Goal: Information Seeking & Learning: Check status

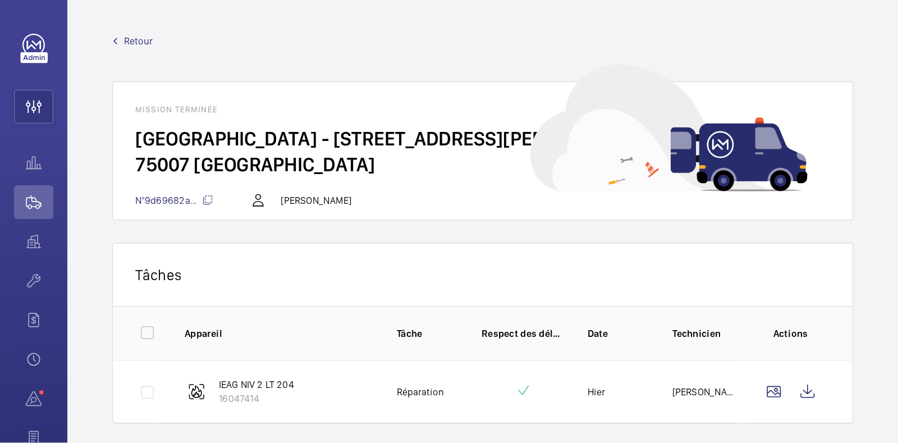
scroll to position [172, 0]
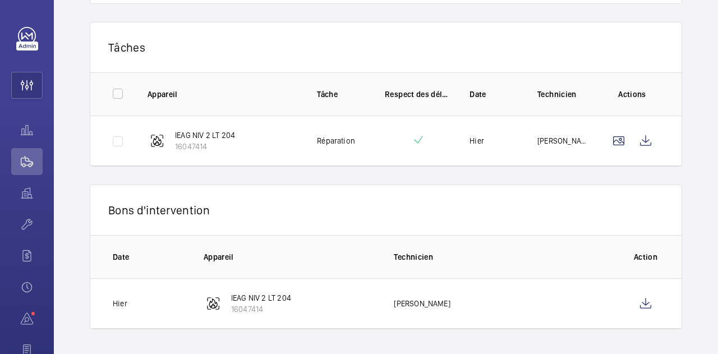
click at [273, 89] on p "Appareil" at bounding box center [223, 94] width 151 height 11
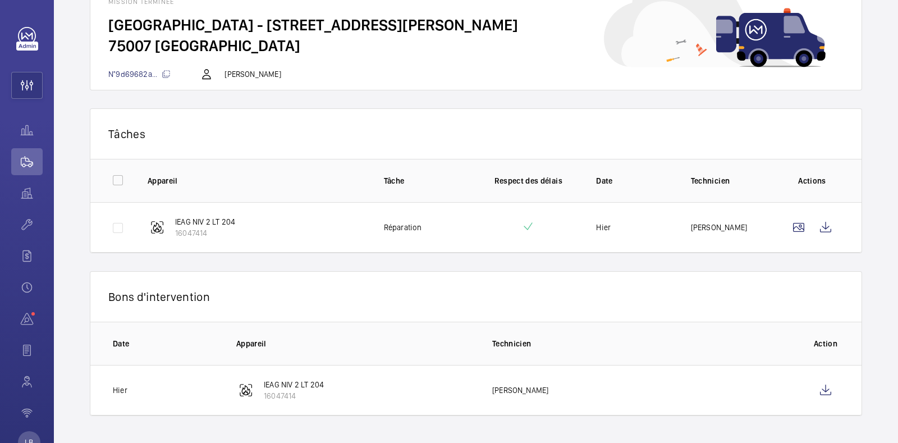
scroll to position [84, 0]
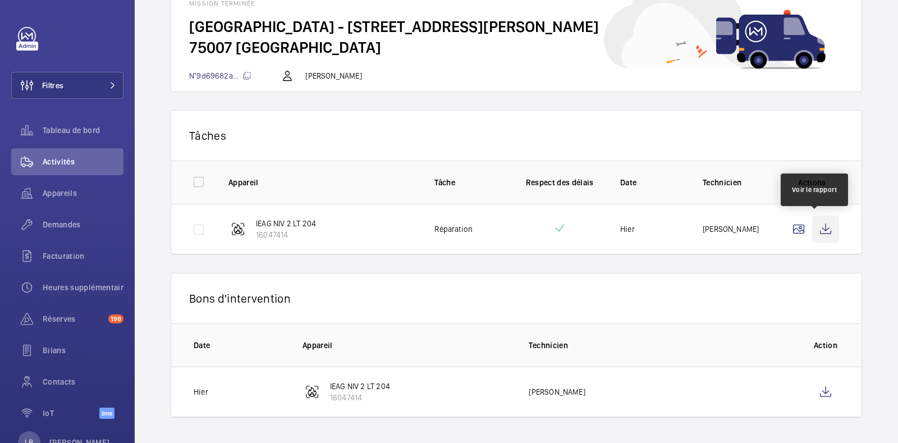
click at [717, 229] on wm-front-icon-button at bounding box center [825, 228] width 27 height 27
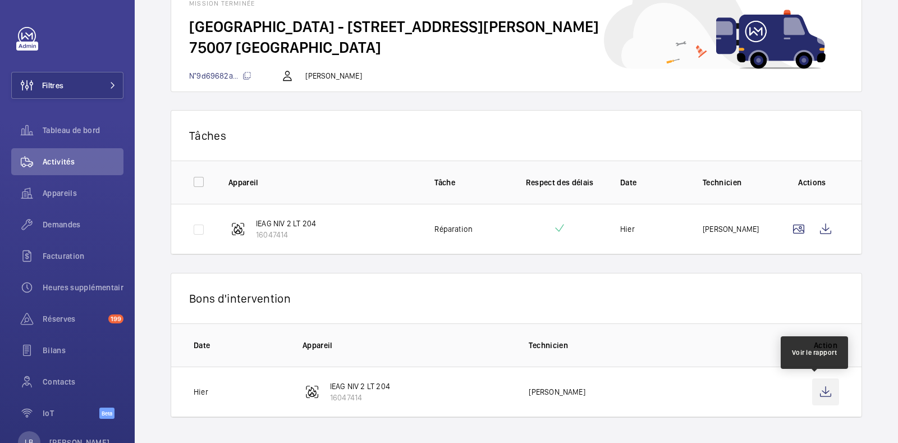
click at [717, 353] on wm-front-icon-button at bounding box center [825, 391] width 27 height 27
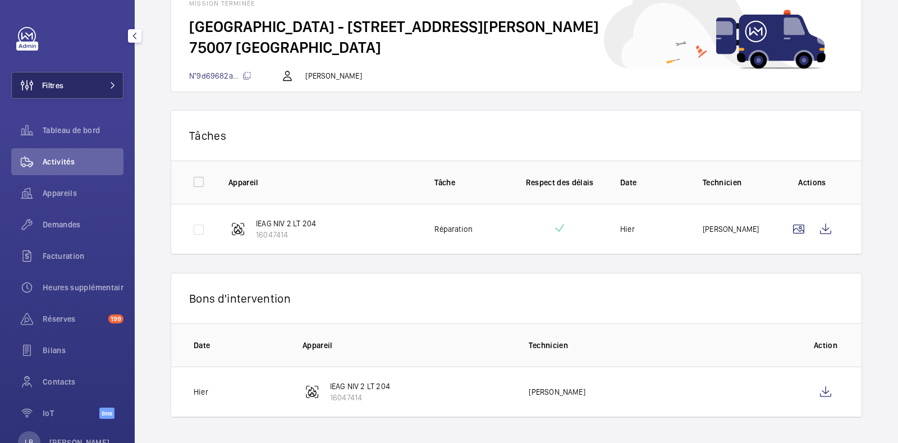
click at [66, 89] on button "Filtres" at bounding box center [67, 85] width 112 height 27
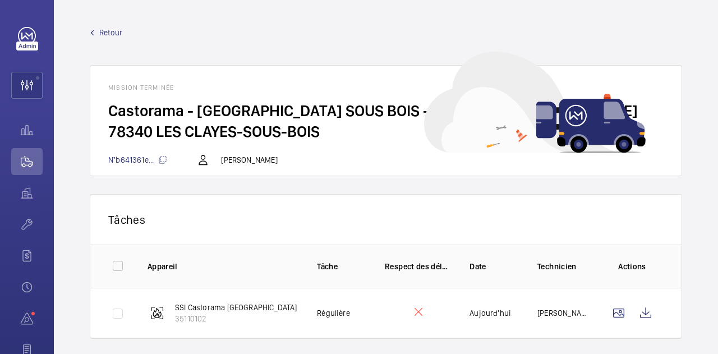
scroll to position [222, 0]
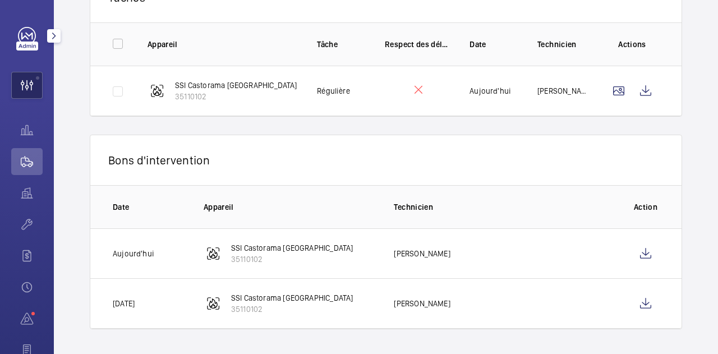
click at [19, 82] on wm-front-icon-button at bounding box center [27, 85] width 30 height 27
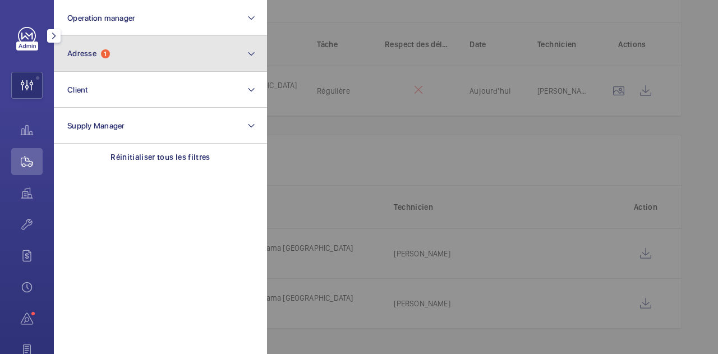
click at [113, 59] on button "Adresse 1" at bounding box center [160, 54] width 213 height 36
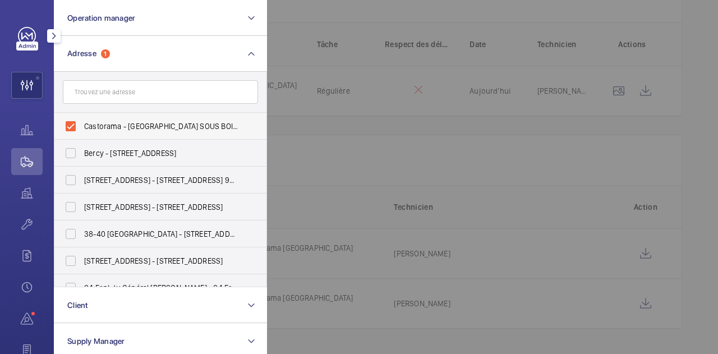
click at [74, 128] on label "Castorama - LES CLAYES SOUS BOIS - 1479 - 90 Av. Henri Barbusse, LES CLAYES-SOU…" at bounding box center [151, 126] width 195 height 27
click at [74, 128] on input "Castorama - LES CLAYES SOUS BOIS - 1479 - 90 Av. Henri Barbusse, LES CLAYES-SOU…" at bounding box center [70, 126] width 22 height 22
checkbox input "false"
click at [117, 89] on input "text" at bounding box center [160, 92] width 195 height 24
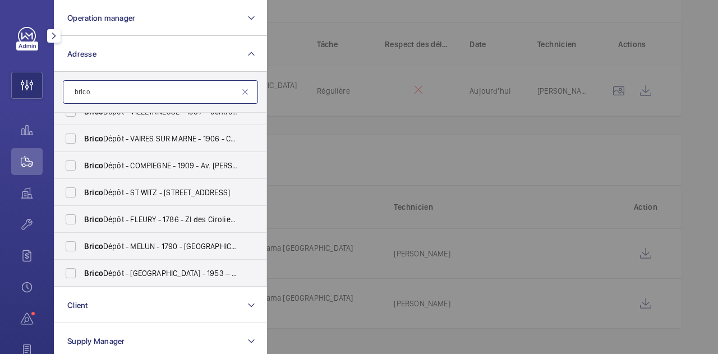
scroll to position [122, 0]
type input "brico"
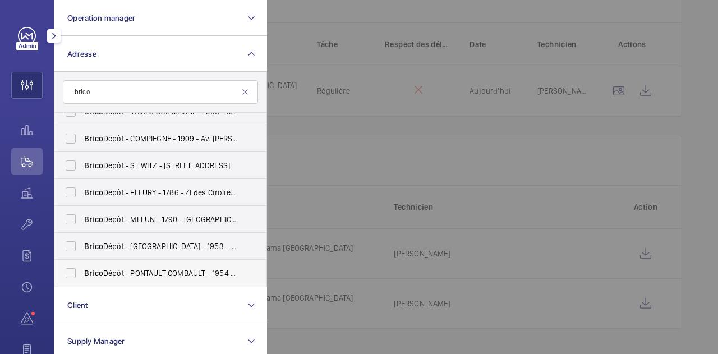
click at [73, 269] on label "Brico Dépôt - PONTAULT COMBAULT - 1954 – centre de coût P145300000 - Brico Dépô…" at bounding box center [151, 273] width 195 height 27
click at [73, 269] on input "Brico Dépôt - PONTAULT COMBAULT - 1954 – centre de coût P145300000 - Brico Dépô…" at bounding box center [70, 273] width 22 height 22
checkbox input "true"
click at [374, 122] on div at bounding box center [626, 177] width 718 height 354
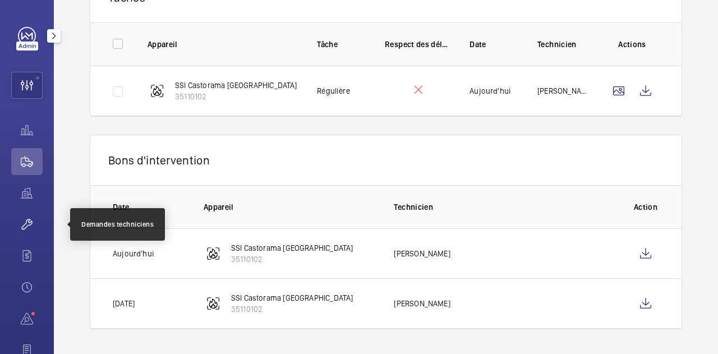
click at [32, 232] on wm-front-icon-button at bounding box center [26, 224] width 31 height 27
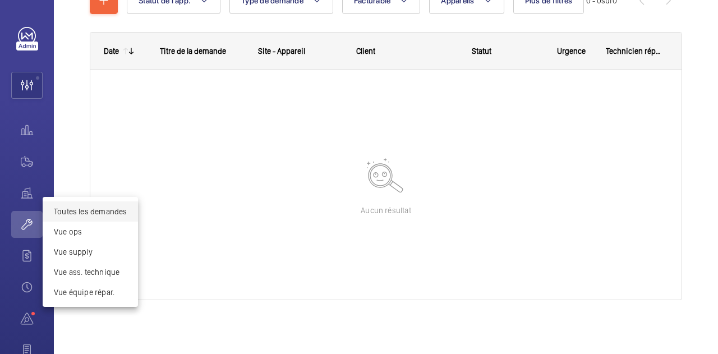
scroll to position [151, 0]
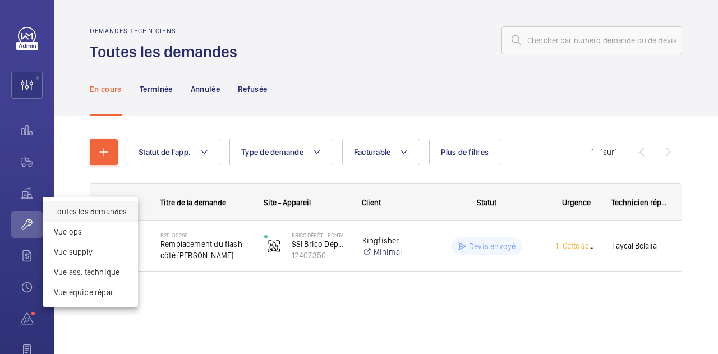
click at [22, 156] on div at bounding box center [359, 177] width 718 height 354
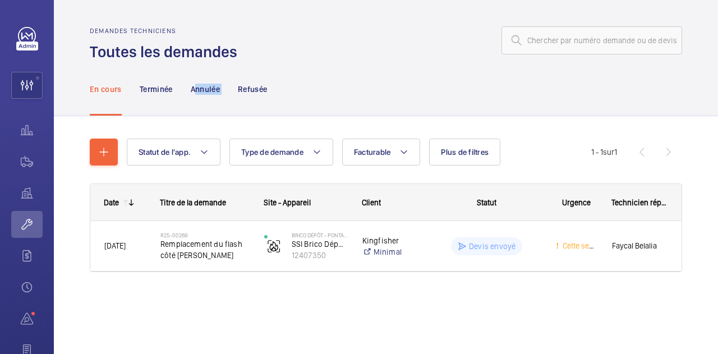
drag, startPoint x: 194, startPoint y: 72, endPoint x: 238, endPoint y: 104, distance: 54.2
click at [238, 104] on nav "En cours Terminée Annulée Refusée" at bounding box center [179, 88] width 178 height 53
click at [29, 157] on wm-front-icon-button at bounding box center [26, 161] width 31 height 27
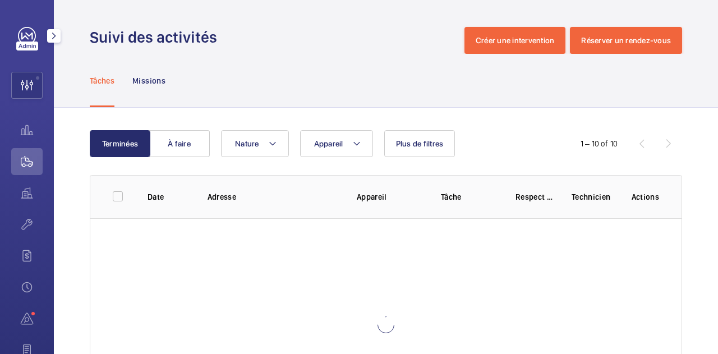
click at [29, 157] on wm-front-icon-button at bounding box center [26, 161] width 31 height 27
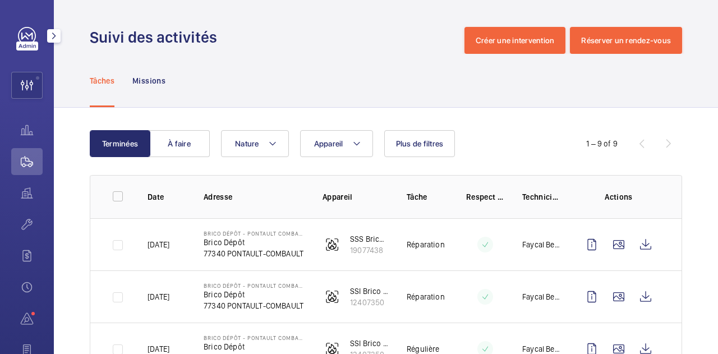
click at [29, 157] on wm-front-icon-button at bounding box center [26, 161] width 31 height 27
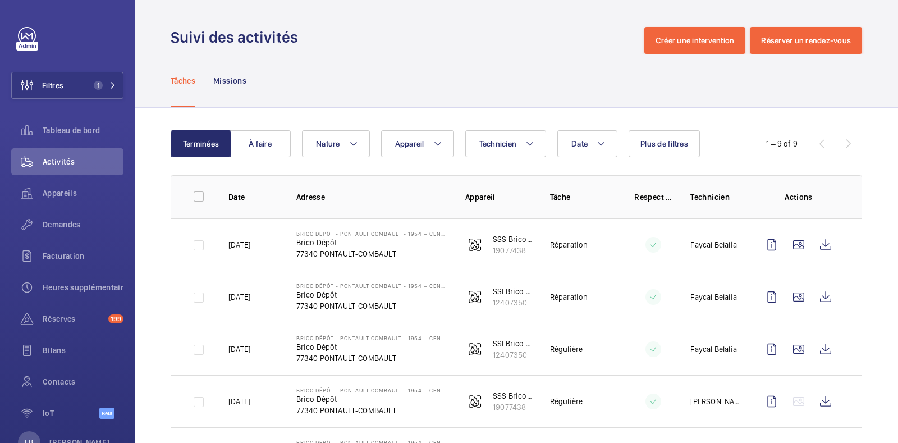
drag, startPoint x: 669, startPoint y: 0, endPoint x: 404, endPoint y: 50, distance: 269.0
click at [404, 50] on div "Suivi des activités Créer une intervention Réserver un rendez-vous" at bounding box center [516, 40] width 691 height 27
click at [135, 35] on mat-icon "button" at bounding box center [134, 35] width 13 height 9
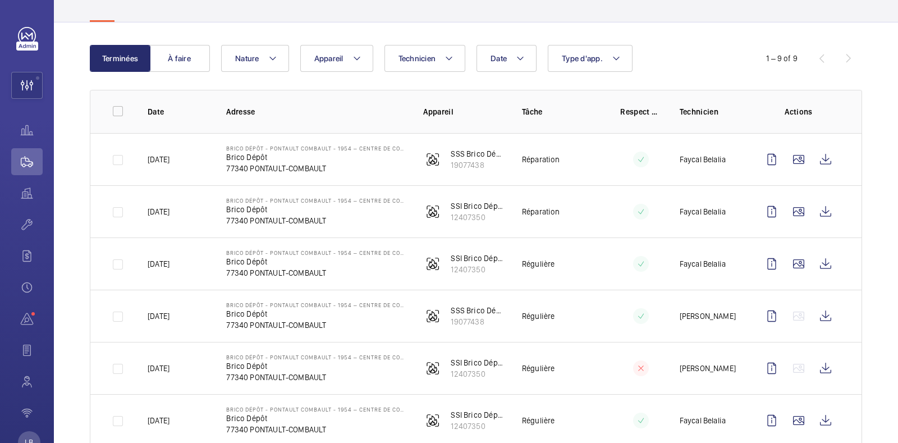
scroll to position [86, 0]
click at [717, 267] on wm-front-icon-button at bounding box center [771, 262] width 27 height 27
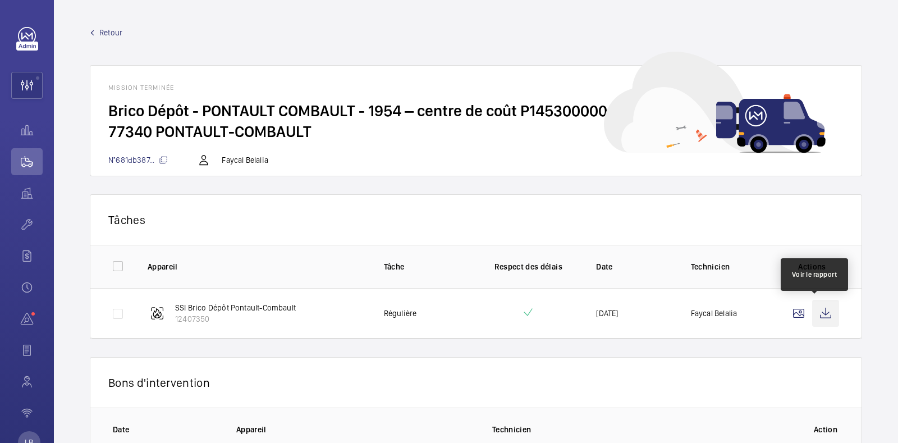
click at [717, 312] on wm-front-icon-button at bounding box center [825, 313] width 27 height 27
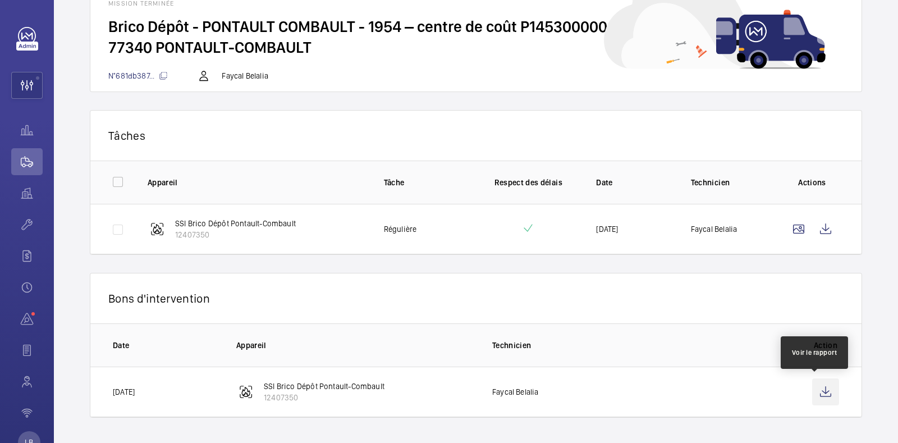
click at [717, 353] on wm-front-icon-button at bounding box center [825, 391] width 27 height 27
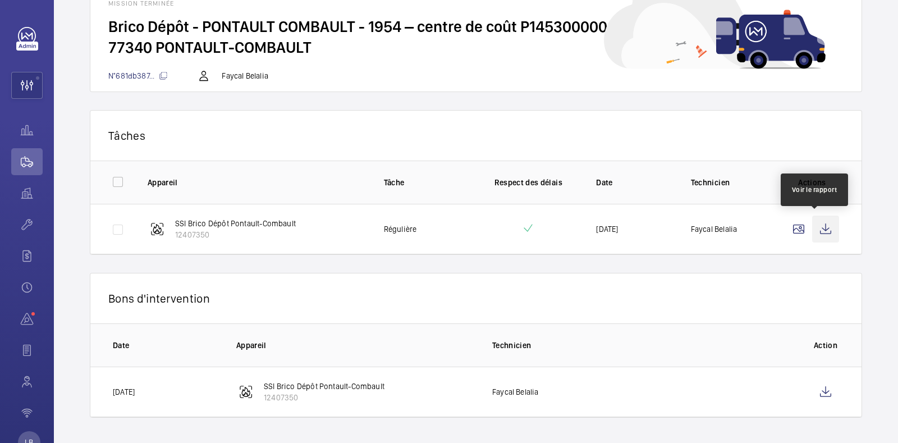
click at [717, 224] on wm-front-icon-button at bounding box center [825, 228] width 27 height 27
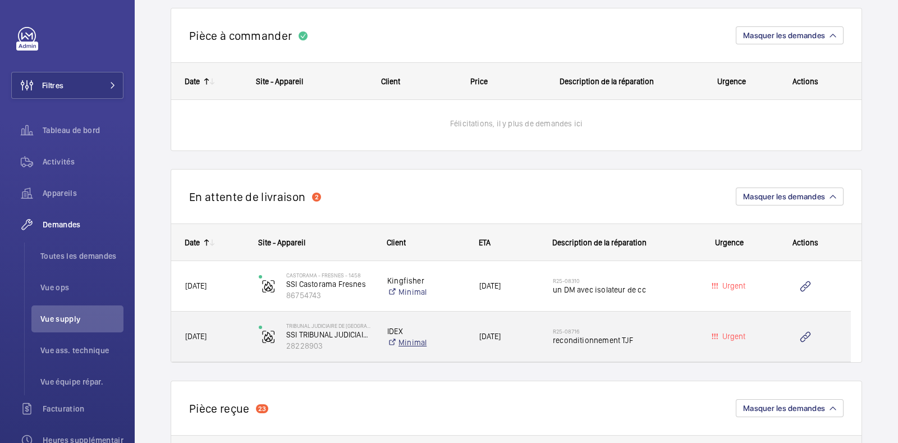
scroll to position [606, 0]
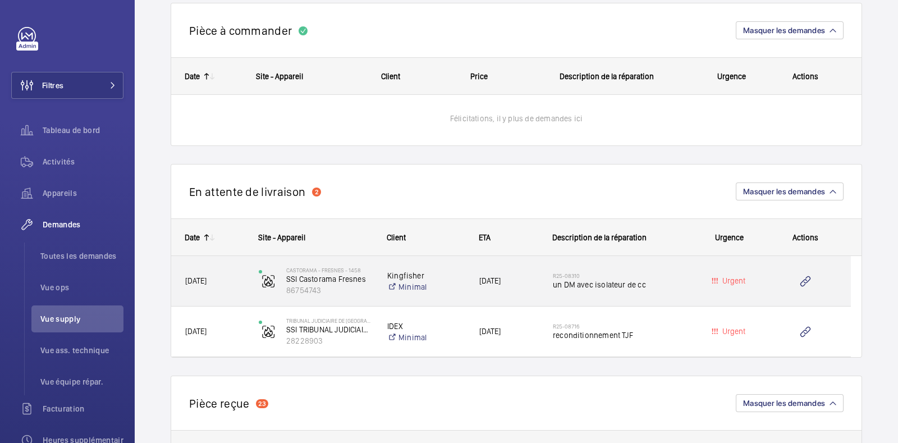
click at [444, 292] on div "Kingfisher Minimal" at bounding box center [419, 281] width 91 height 45
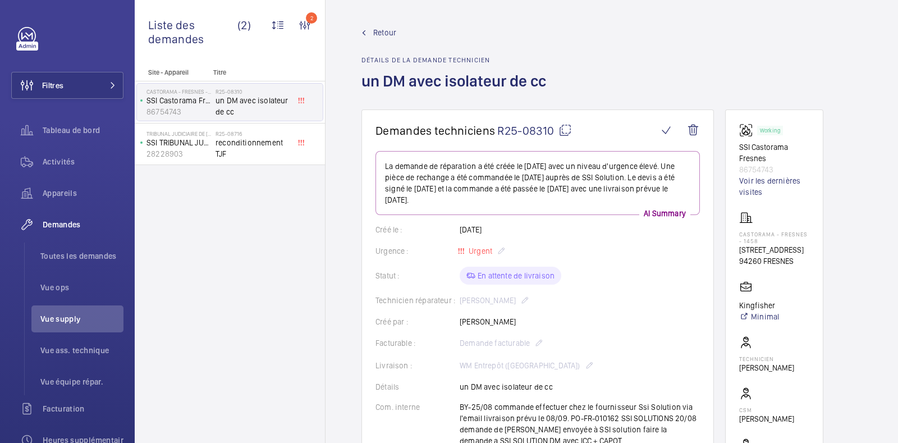
click at [359, 25] on wm-front-admin-header "Retour Détails de la demande technicien un DM avec isolateur de cc" at bounding box center [611, 54] width 572 height 109
click at [374, 35] on span "Retour" at bounding box center [384, 32] width 23 height 11
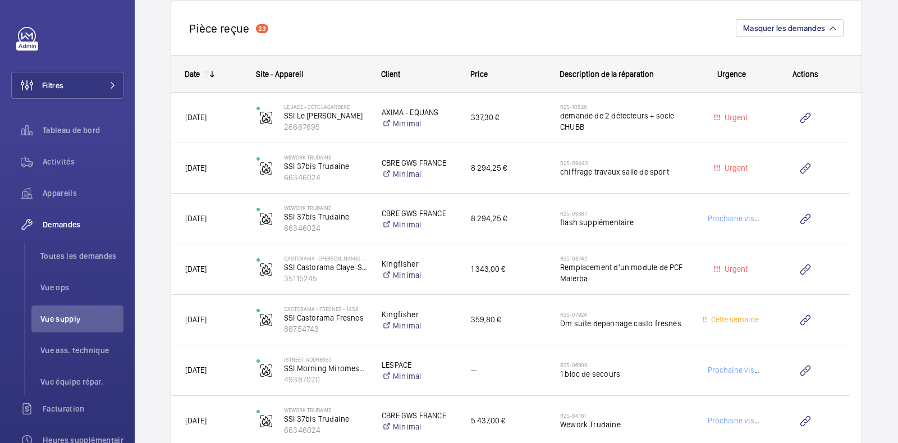
scroll to position [984, 0]
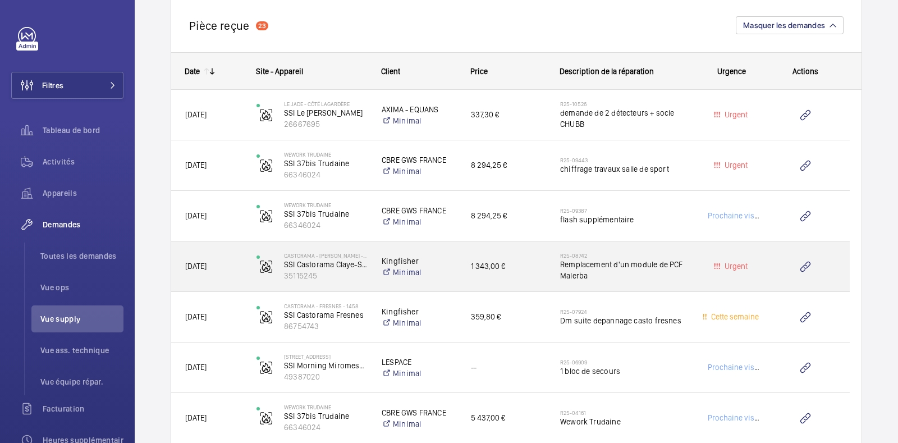
click at [674, 275] on span "Remplacement d'un module de PCF Malerba" at bounding box center [624, 270] width 128 height 22
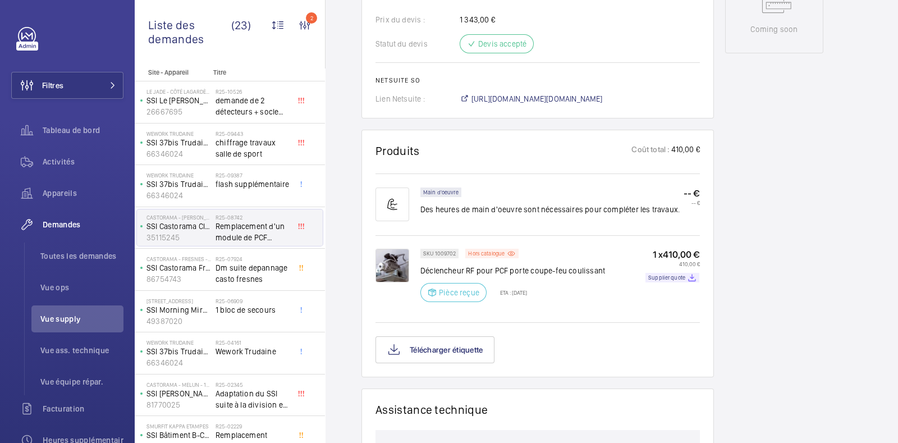
scroll to position [611, 0]
click at [392, 248] on img at bounding box center [392, 264] width 34 height 34
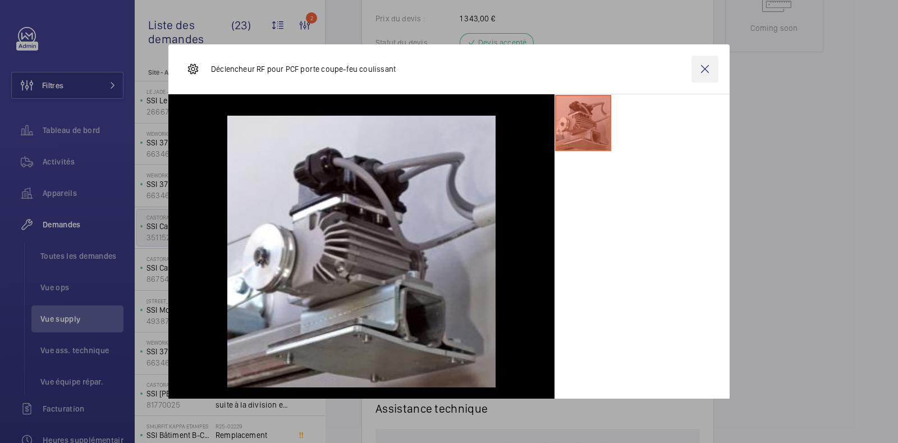
click at [691, 66] on wm-front-icon-button at bounding box center [704, 69] width 27 height 27
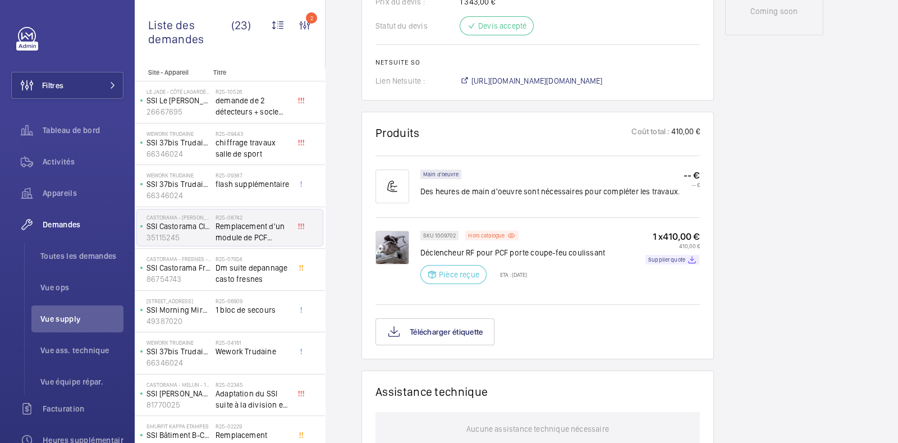
scroll to position [628, 0]
click at [387, 237] on img at bounding box center [392, 247] width 34 height 34
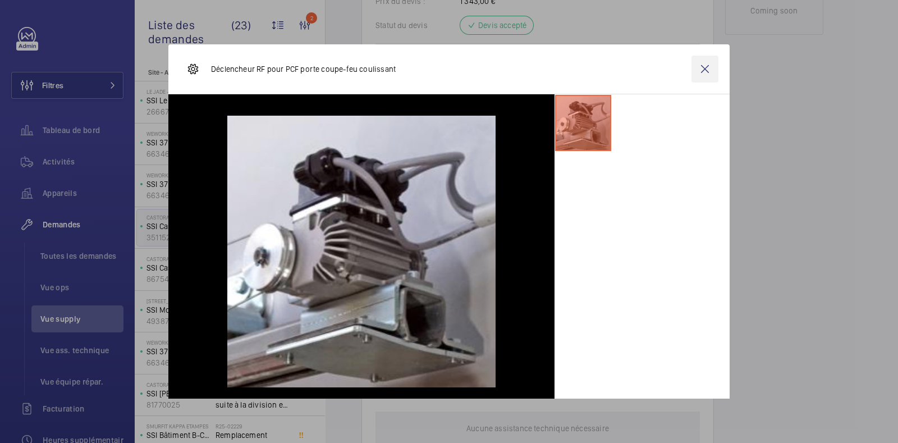
click at [698, 70] on wm-front-icon-button at bounding box center [704, 69] width 27 height 27
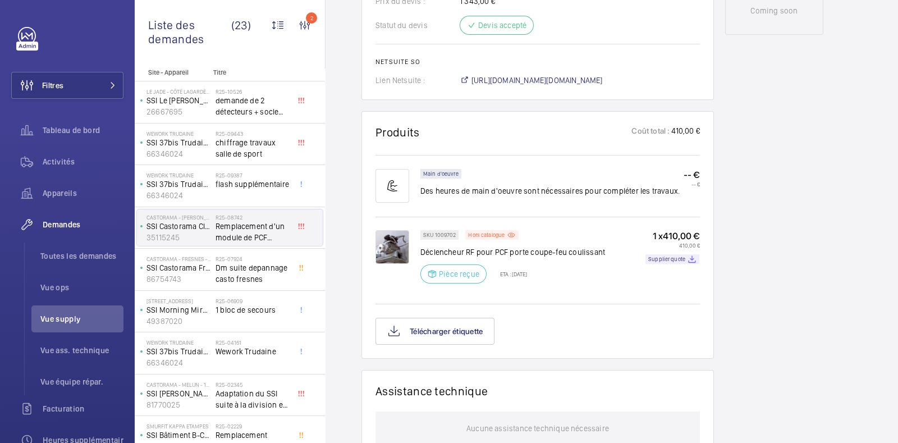
click at [750, 237] on div "Working SSI Castorama Claye-Souilly 35115245 Voir les dernières visites Castora…" at bounding box center [774, 106] width 98 height 1250
click at [740, 167] on div "Working SSI Castorama Claye-Souilly 35115245 Voir les dernières visites Castora…" at bounding box center [774, 106] width 98 height 1250
click at [395, 233] on img at bounding box center [392, 247] width 34 height 34
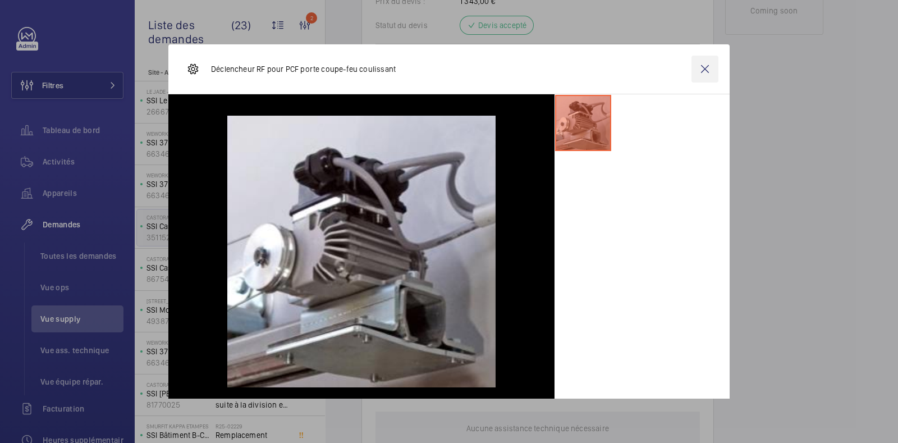
click at [696, 74] on wm-front-icon-button at bounding box center [704, 69] width 27 height 27
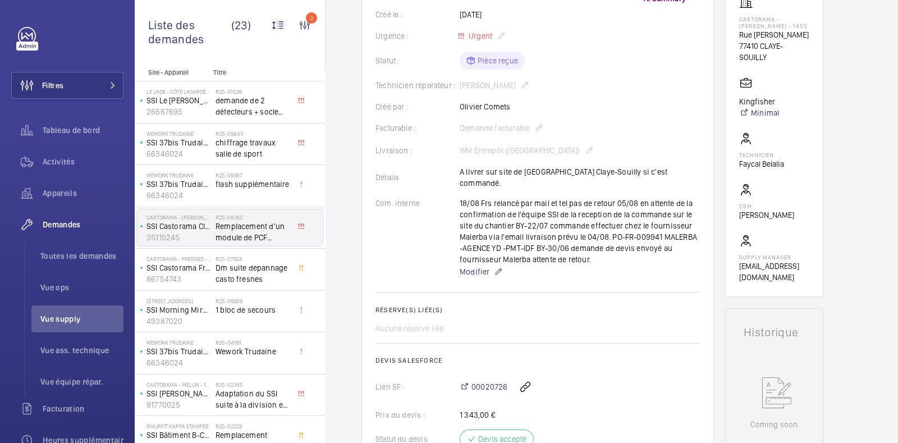
scroll to position [0, 0]
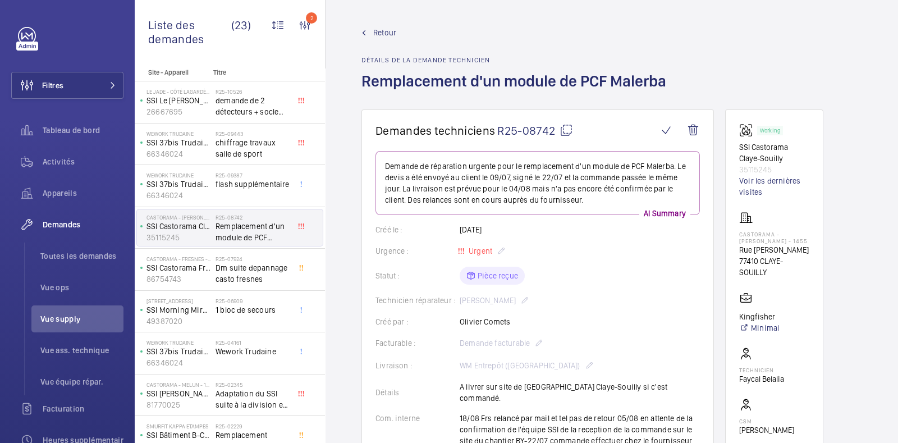
click at [567, 129] on mat-icon at bounding box center [565, 129] width 13 height 13
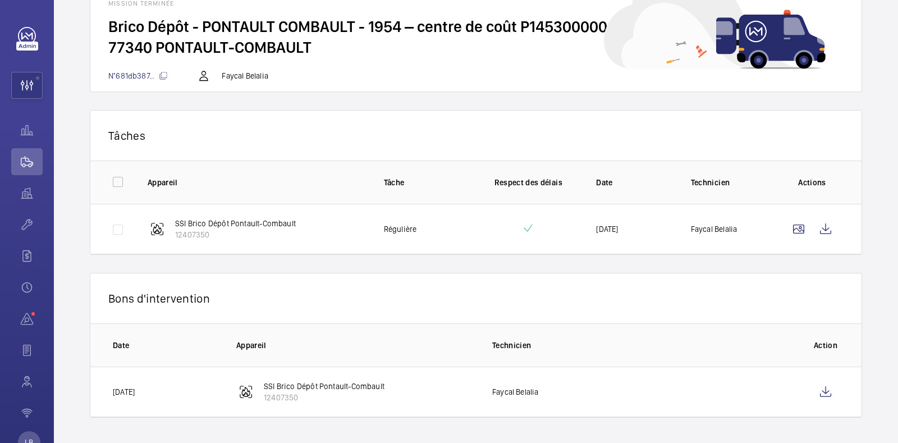
scroll to position [10, 0]
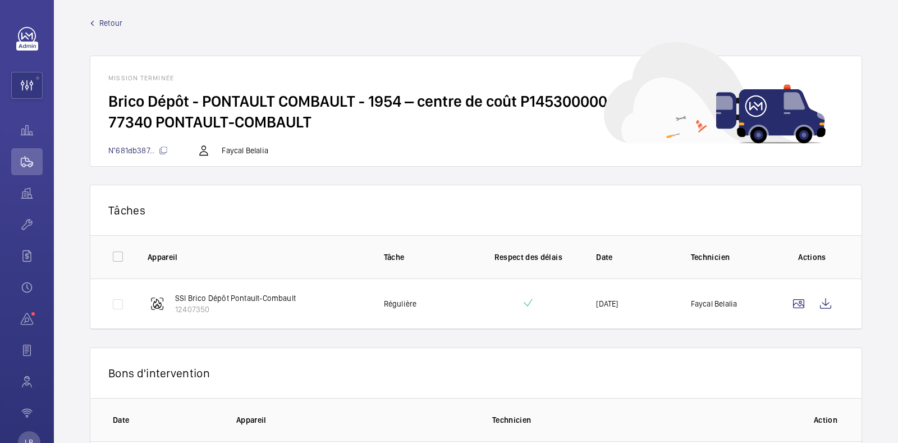
click at [112, 23] on span "Retour" at bounding box center [110, 22] width 23 height 11
